Goal: Find specific page/section: Find specific page/section

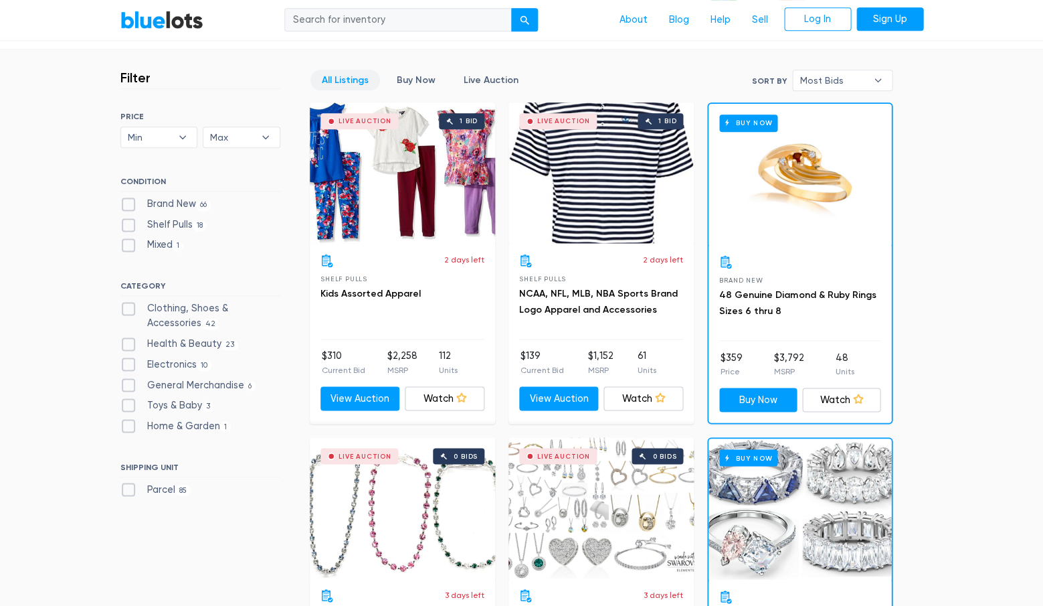
scroll to position [307, 0]
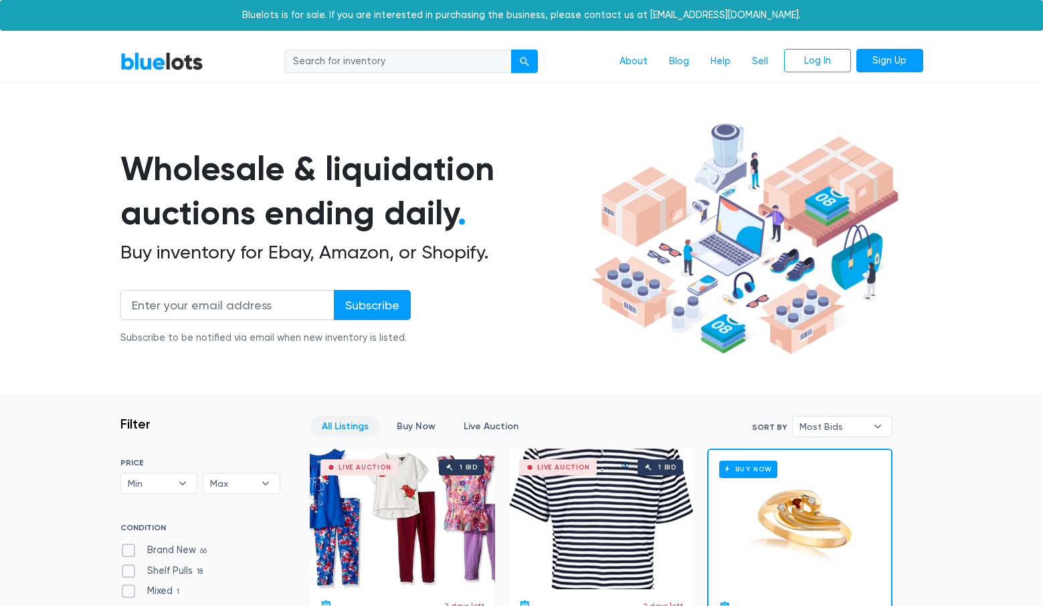
scroll to position [308, 0]
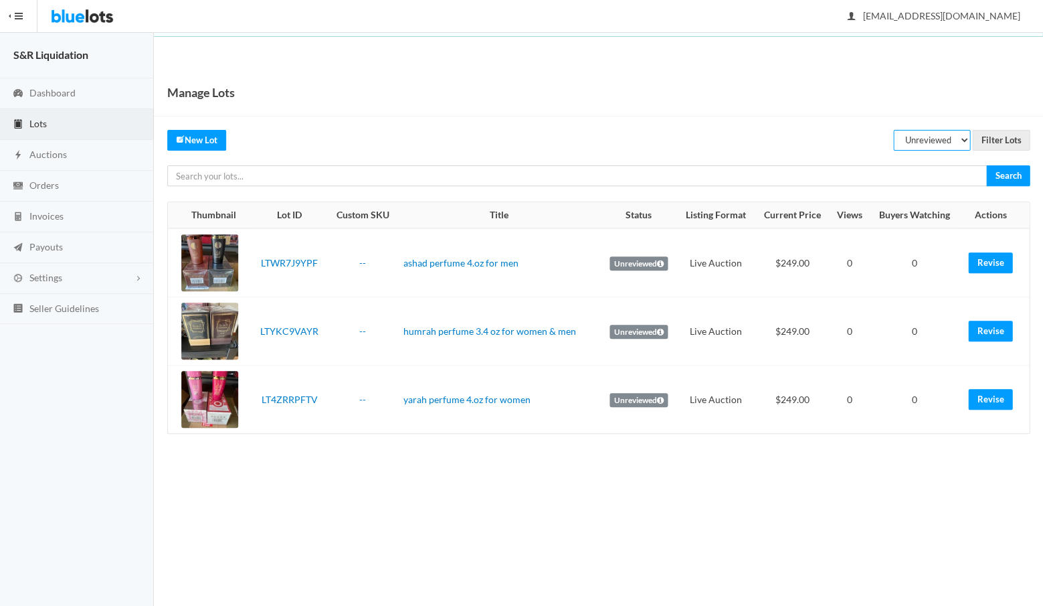
select select "listed"
click at [994, 141] on input "Filter Lots" at bounding box center [1001, 140] width 58 height 21
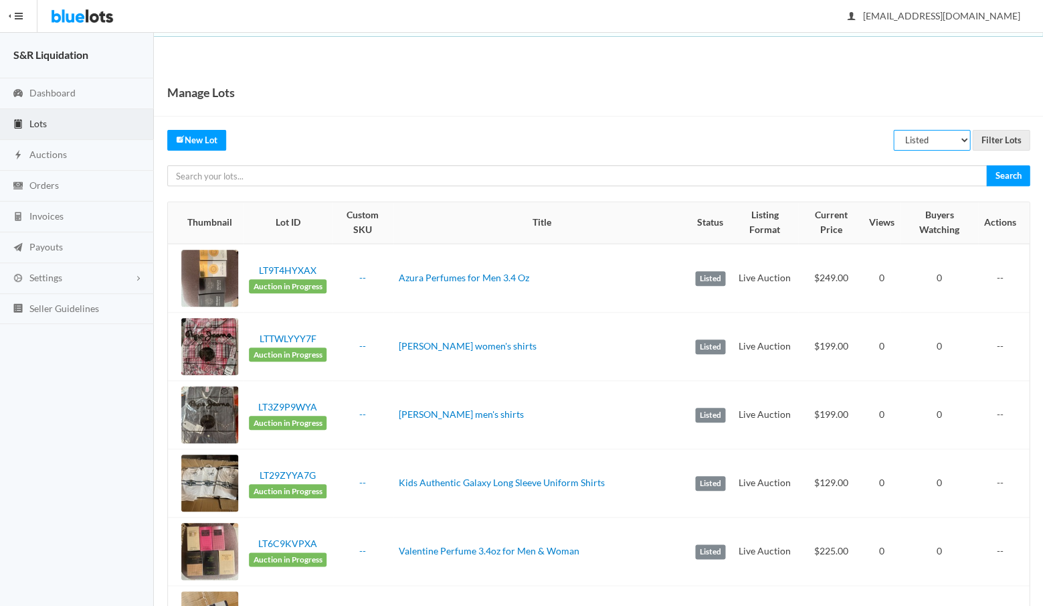
select select "unreviewed"
click at [998, 135] on input "Filter Lots" at bounding box center [1001, 140] width 58 height 21
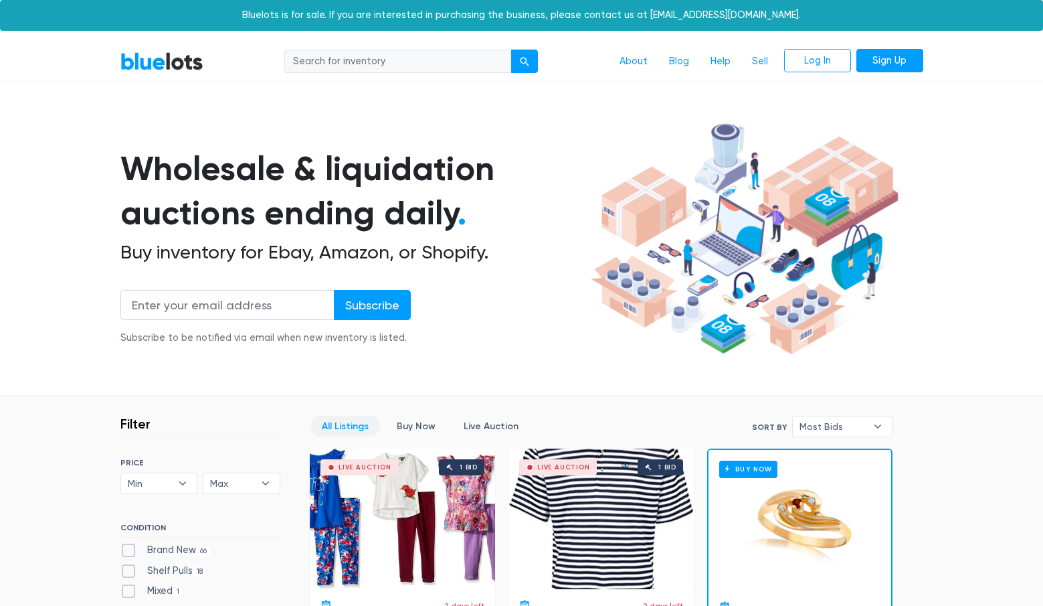
scroll to position [308, 0]
